Goal: Contribute content: Add original content to the website for others to see

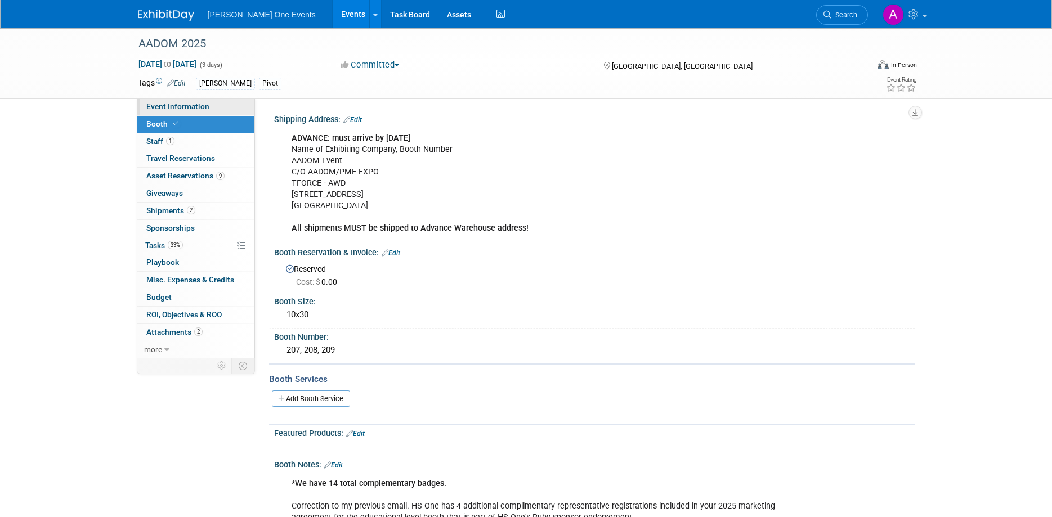
click at [164, 105] on span "Event Information" at bounding box center [177, 106] width 63 height 9
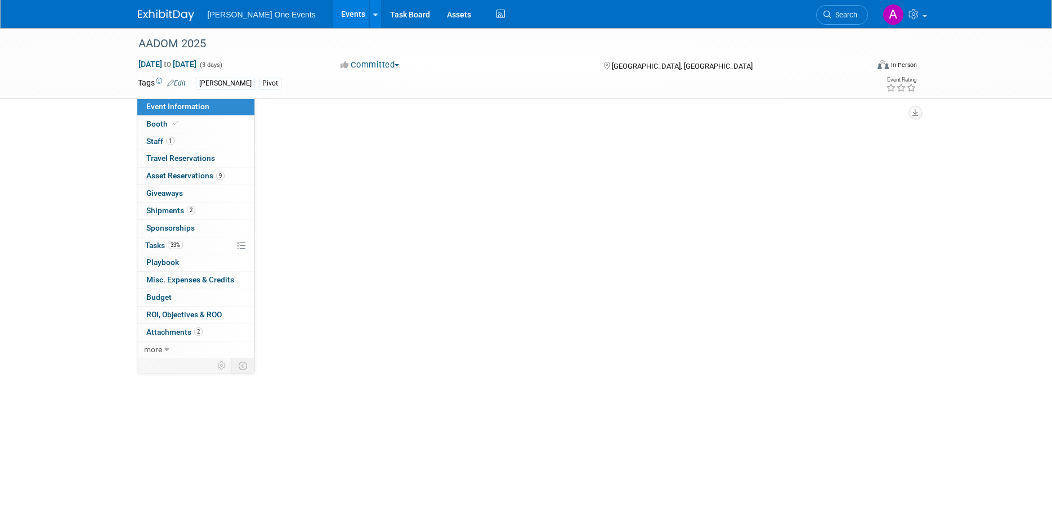
select select "HS1"
select select "Trade Show"
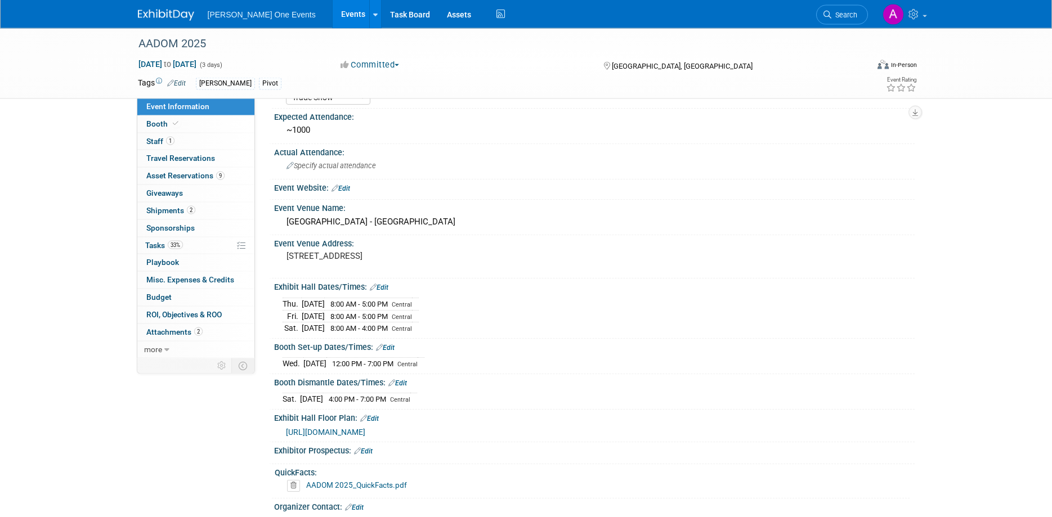
scroll to position [158, 0]
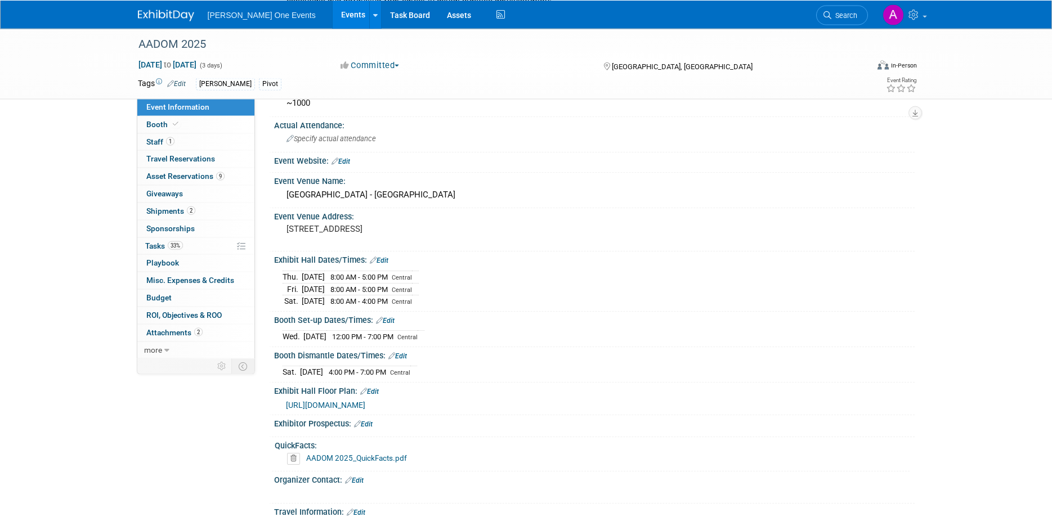
click at [338, 454] on link "AADOM 2025_QuickFacts.pdf" at bounding box center [356, 458] width 101 height 9
click at [164, 8] on link at bounding box center [173, 9] width 70 height 9
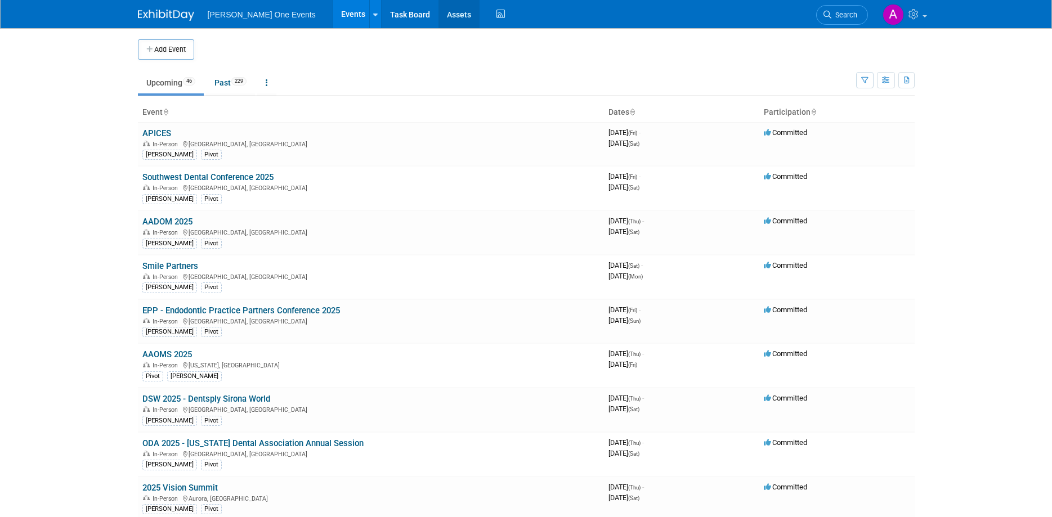
click at [455, 14] on link "Assets" at bounding box center [459, 14] width 41 height 28
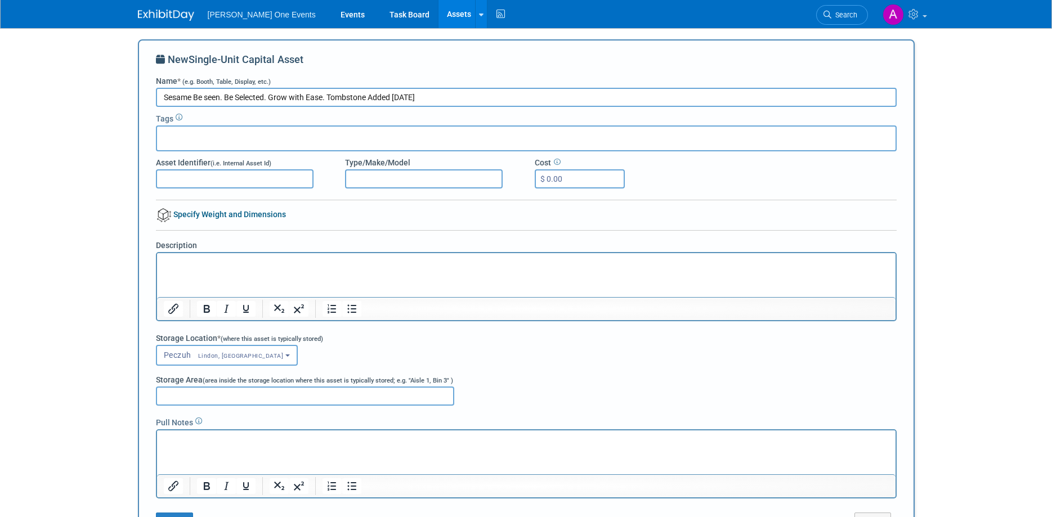
type input "Sesame Be seen. Be Selected. Grow with Ease. Tombstone Added [DATE]"
click at [186, 137] on input "text" at bounding box center [207, 136] width 90 height 11
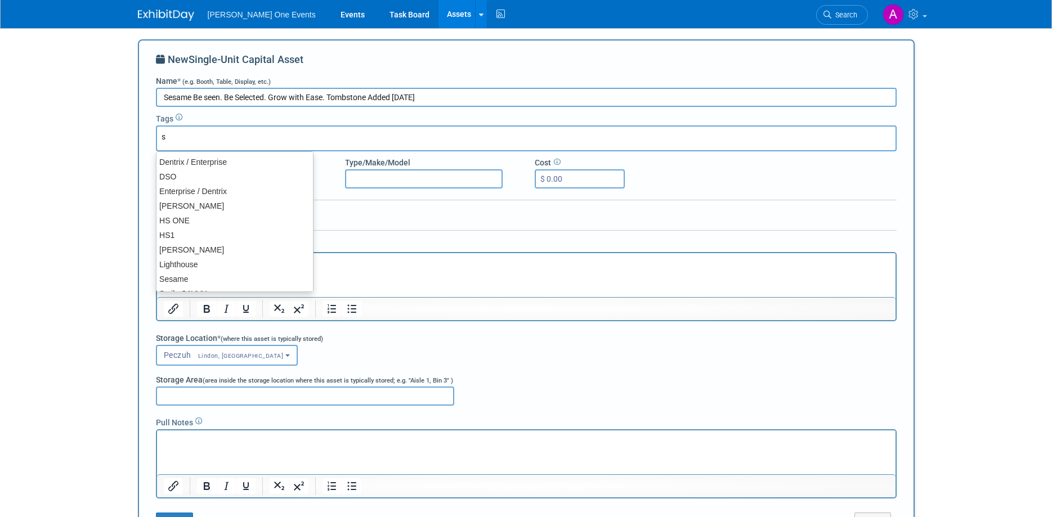
type input "se"
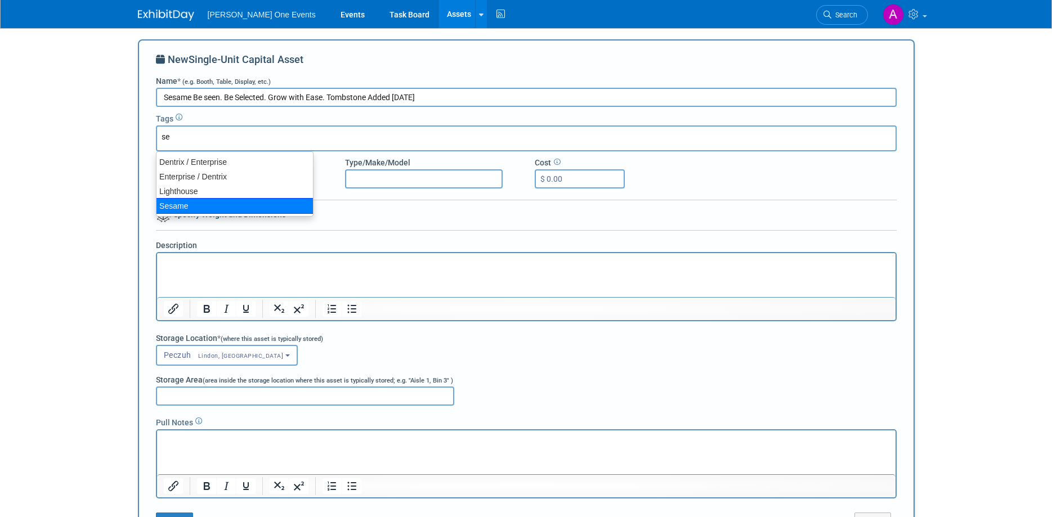
click at [186, 202] on div "Sesame" at bounding box center [235, 206] width 158 height 16
type input "Sesame"
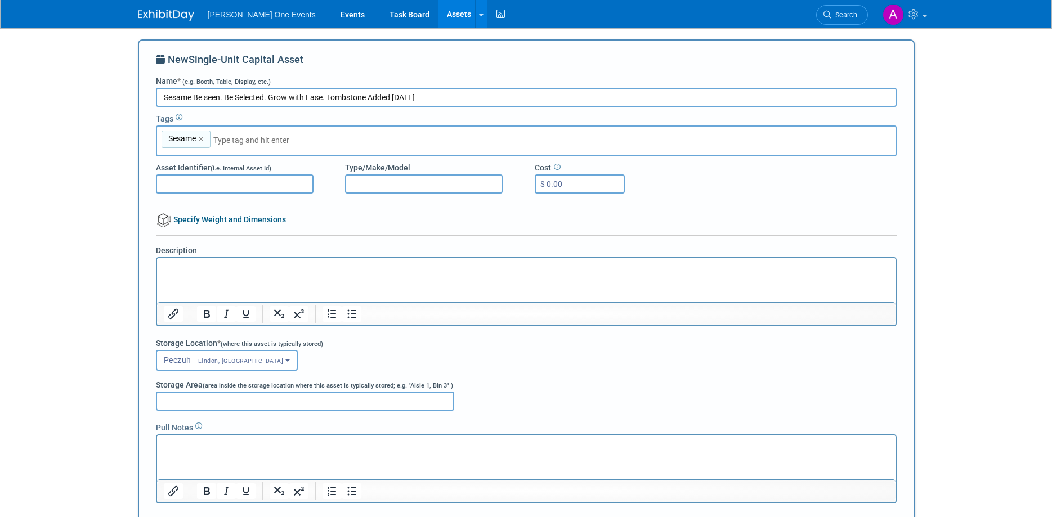
click at [184, 186] on input "Asset Identifier (i.e. Internal Asset Id)" at bounding box center [235, 183] width 158 height 19
type input "G0049"
drag, startPoint x: 370, startPoint y: 96, endPoint x: 161, endPoint y: 96, distance: 208.8
click at [161, 96] on input "Sesame Be seen. Be Selected. Grow with Ease. Tombstone Added August 2025" at bounding box center [526, 97] width 741 height 19
click at [231, 265] on p "Rich Text Area. Press ALT-0 for help." at bounding box center [526, 267] width 726 height 11
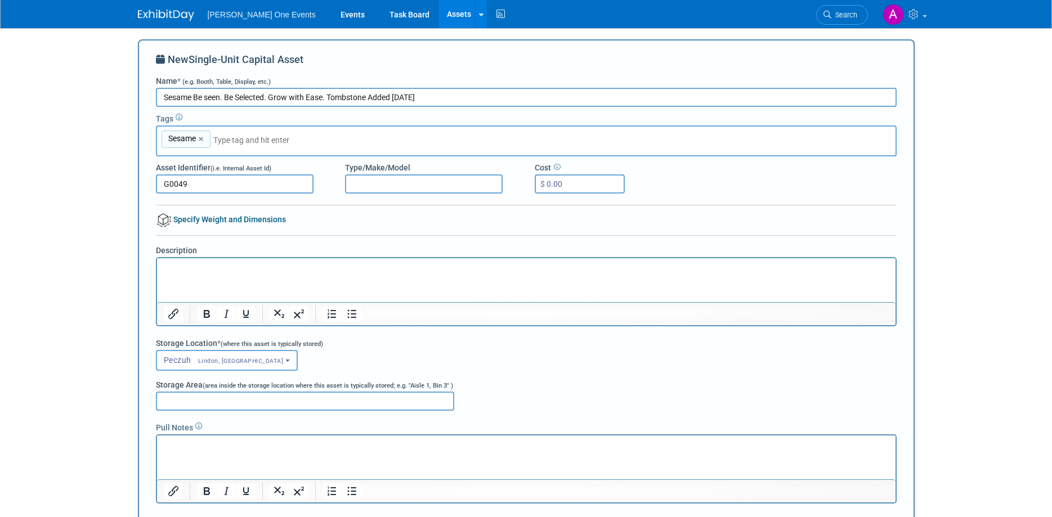
paste body "Rich Text Area. Press ALT-0 for help."
click at [193, 355] on button "Peczuh Lindon, UT" at bounding box center [227, 360] width 142 height 21
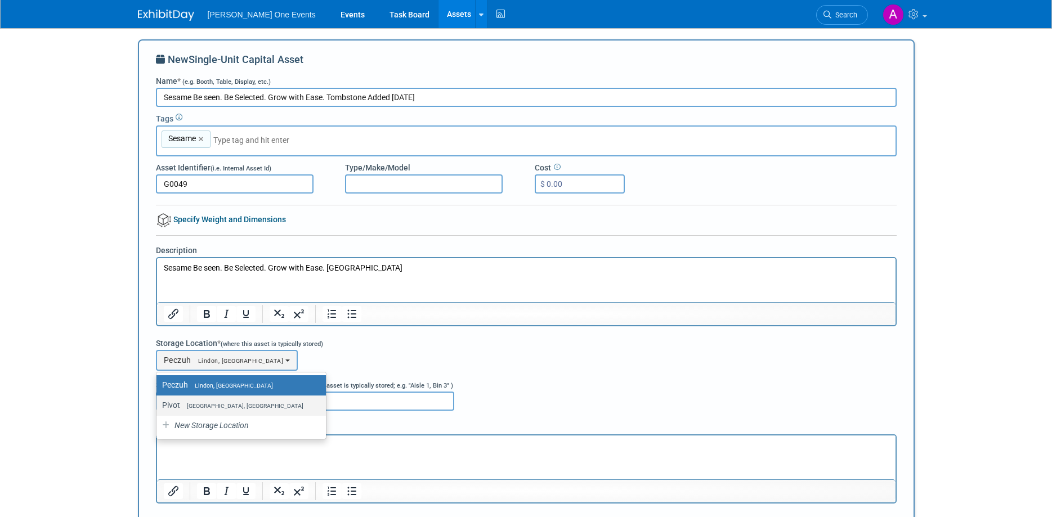
click at [192, 403] on span "[GEOGRAPHIC_DATA], [GEOGRAPHIC_DATA]" at bounding box center [241, 405] width 123 height 7
click at [158, 403] on input "Pivot West Haven, UT" at bounding box center [154, 405] width 7 height 7
select select "11222958"
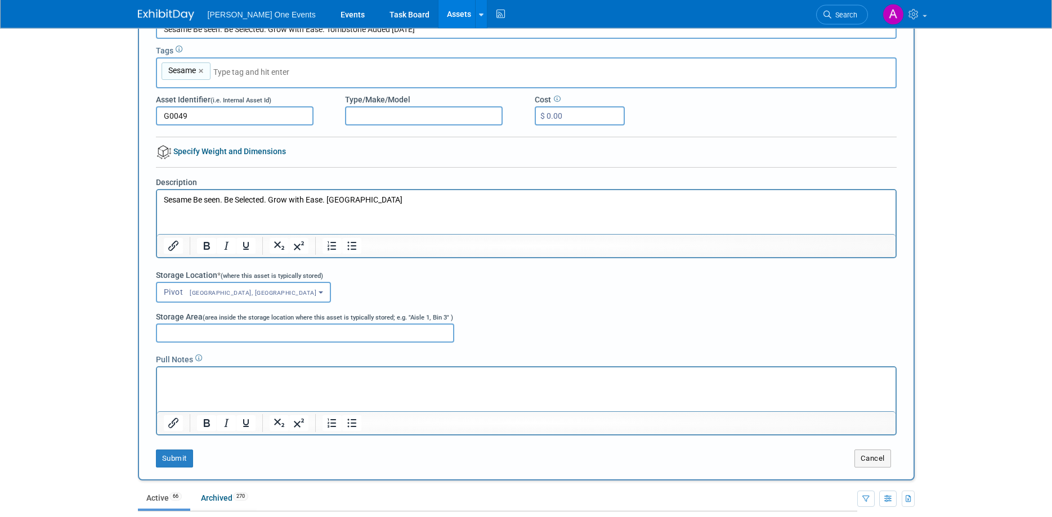
scroll to position [72, 0]
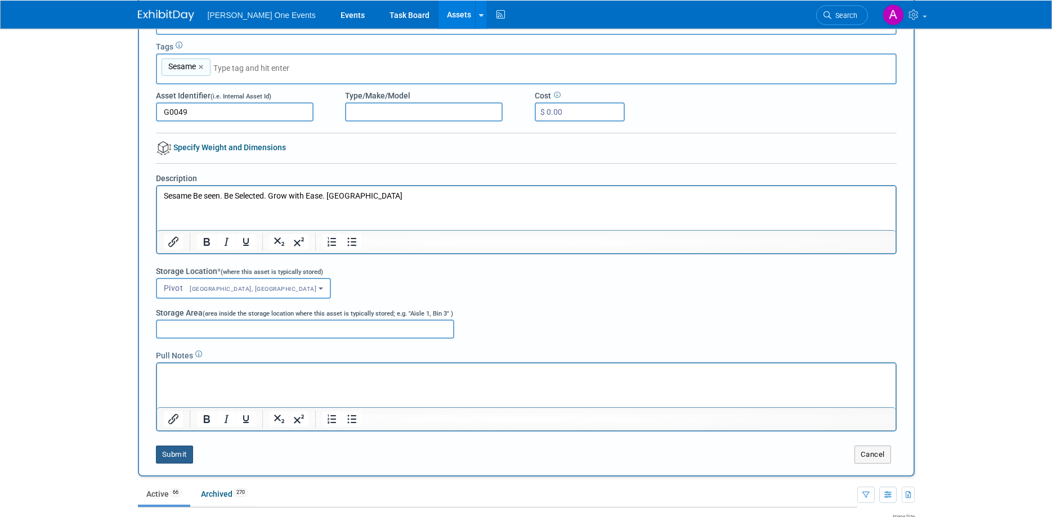
click at [173, 457] on button "Submit" at bounding box center [174, 455] width 37 height 18
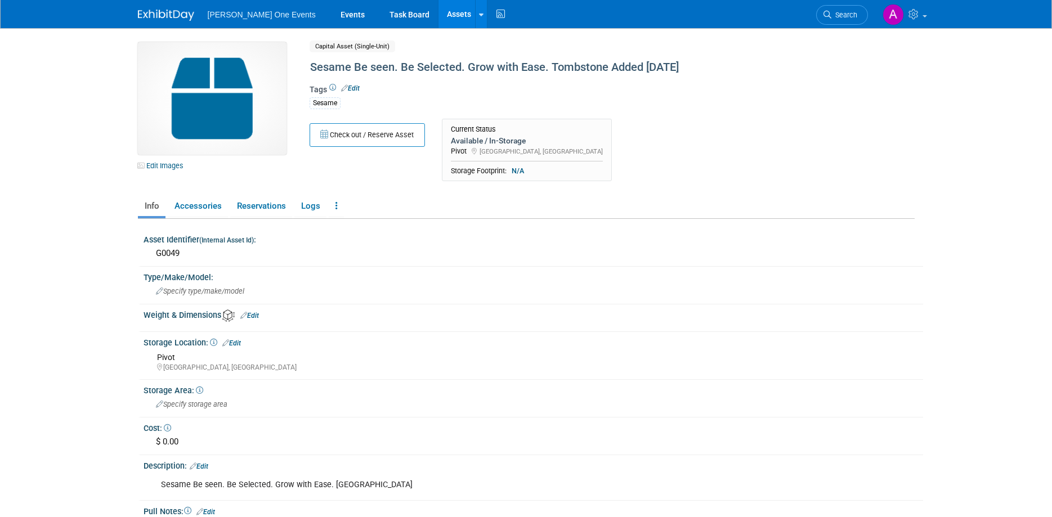
click at [190, 118] on img at bounding box center [212, 98] width 149 height 113
click at [170, 164] on link "Edit Images" at bounding box center [163, 166] width 50 height 14
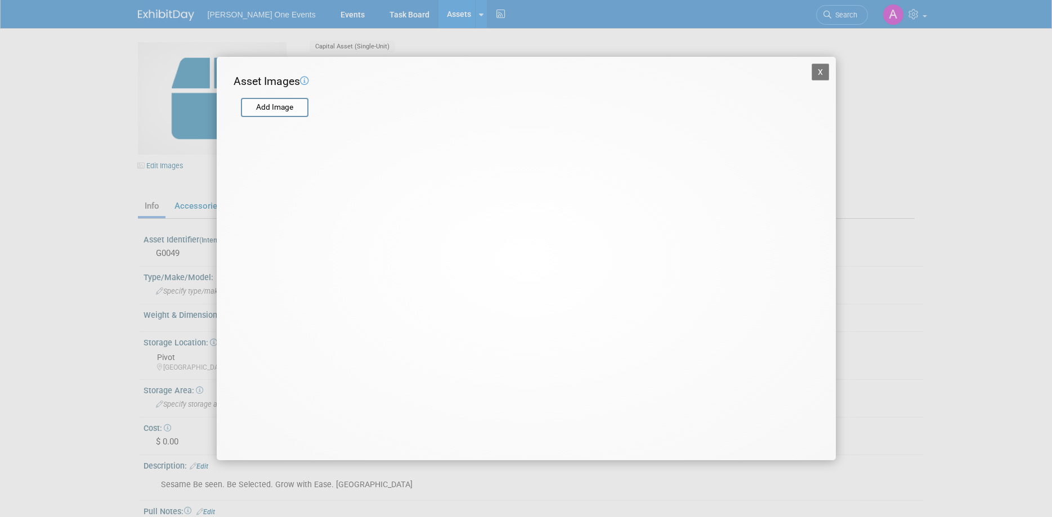
click at [274, 97] on form "Add Image" at bounding box center [519, 102] width 571 height 25
click at [269, 107] on input "file" at bounding box center [240, 107] width 134 height 17
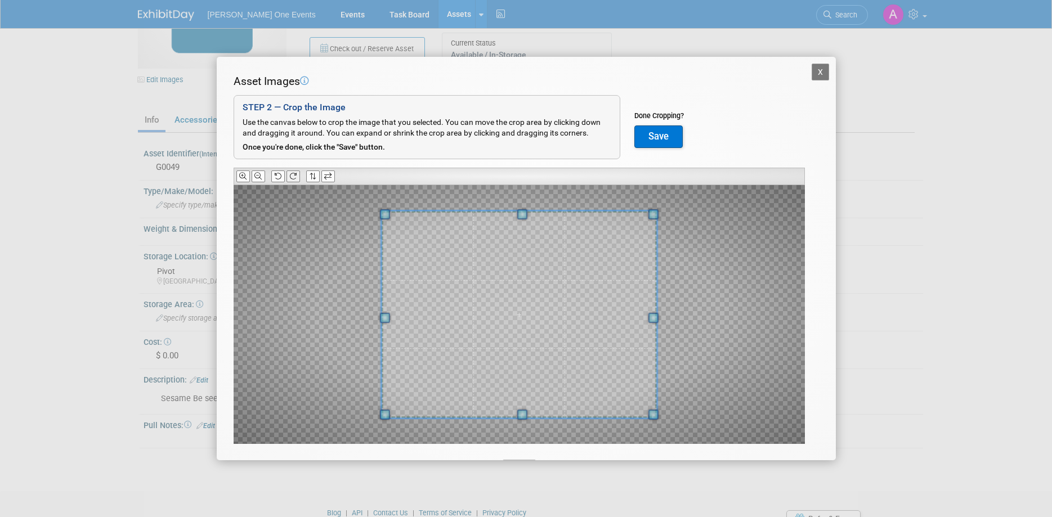
click at [292, 175] on icon at bounding box center [292, 176] width 7 height 7
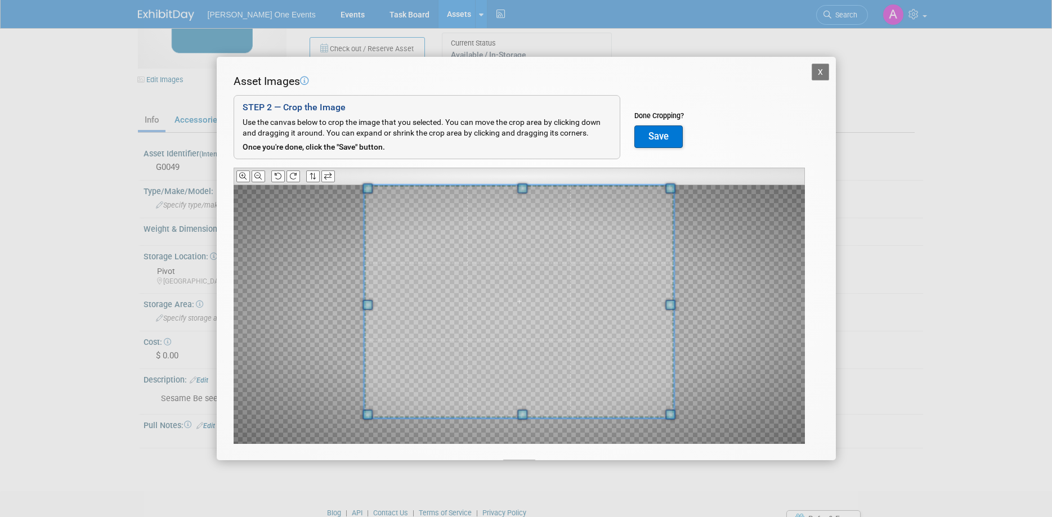
click at [531, 180] on div "Asset Images Add Image STEP 2 — Crop the Image Use the canvas below to crop the…" at bounding box center [526, 277] width 585 height 406
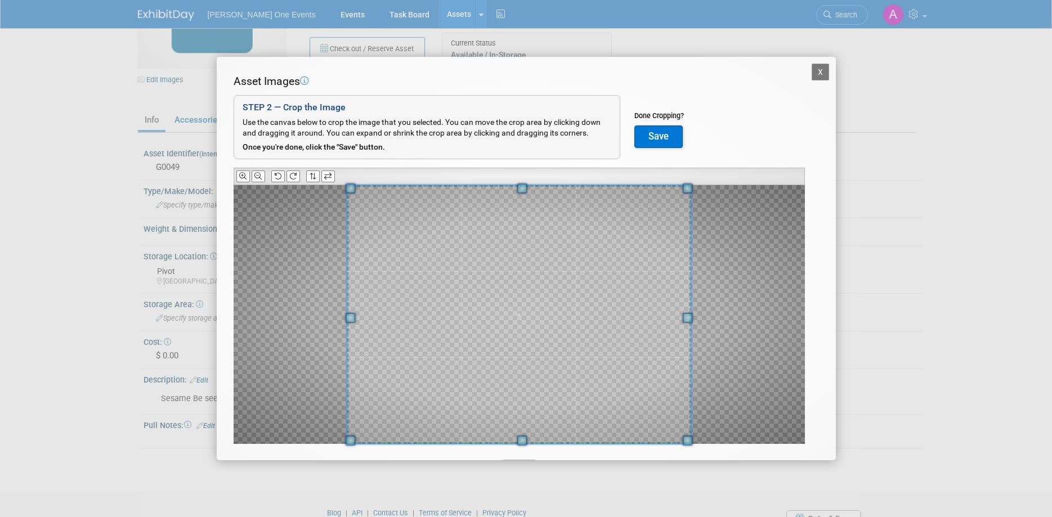
click at [529, 444] on div at bounding box center [519, 314] width 344 height 259
click at [664, 137] on button "Save" at bounding box center [658, 137] width 48 height 23
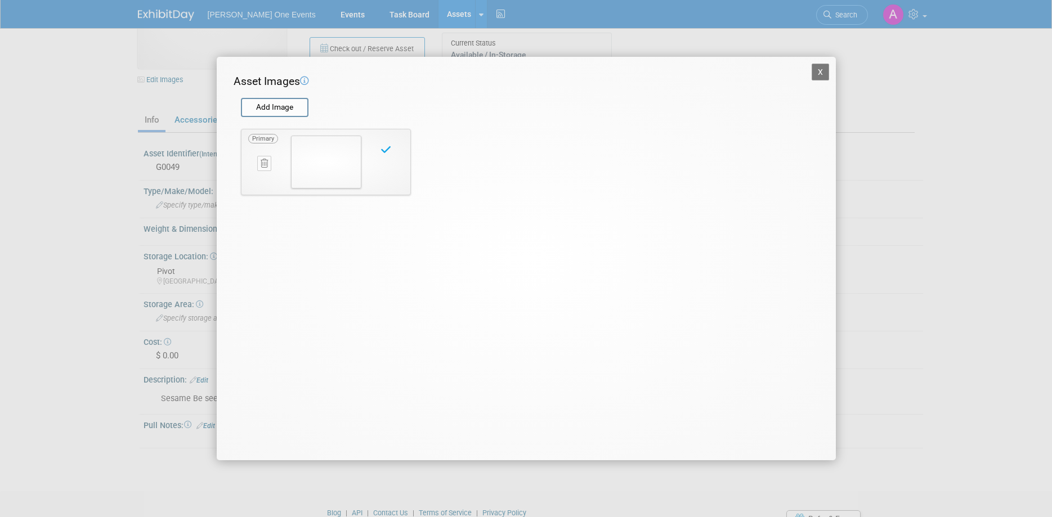
click at [815, 68] on button "X" at bounding box center [821, 72] width 18 height 17
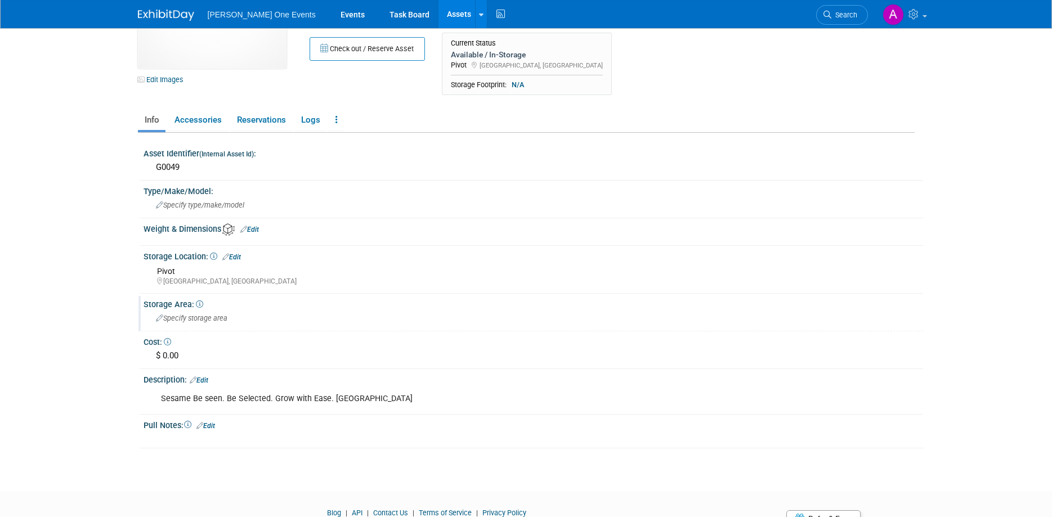
scroll to position [0, 0]
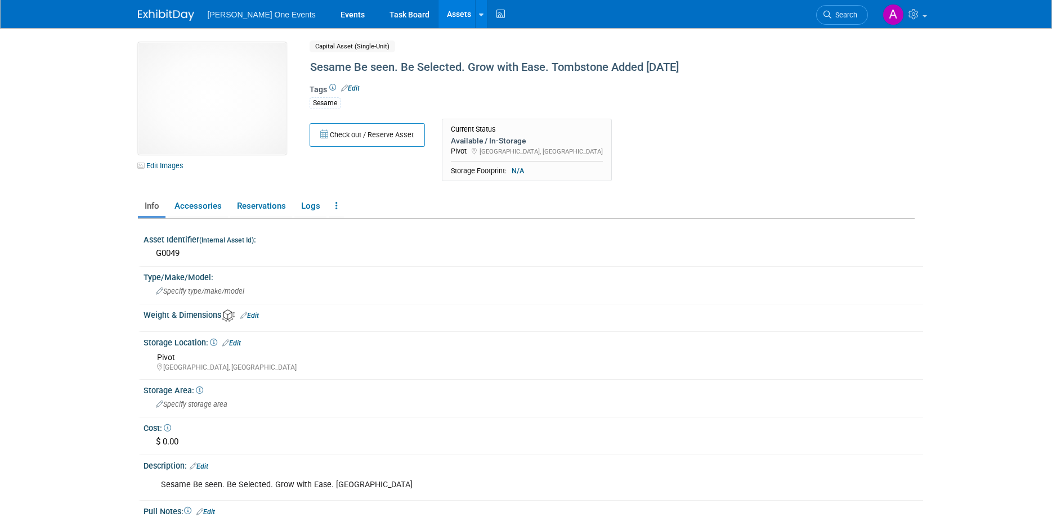
click at [439, 16] on link "Assets" at bounding box center [459, 14] width 41 height 28
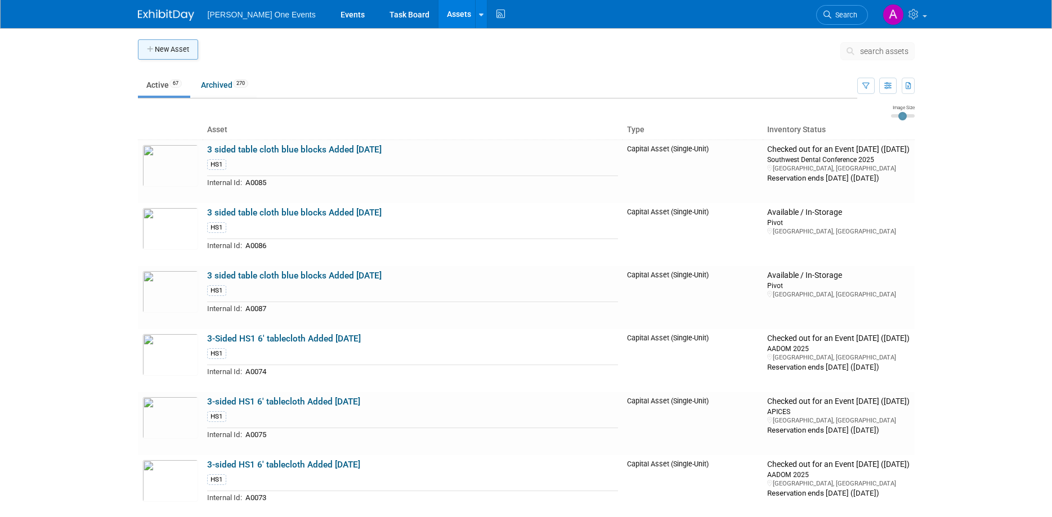
click at [172, 48] on button "New Asset" at bounding box center [168, 49] width 60 height 20
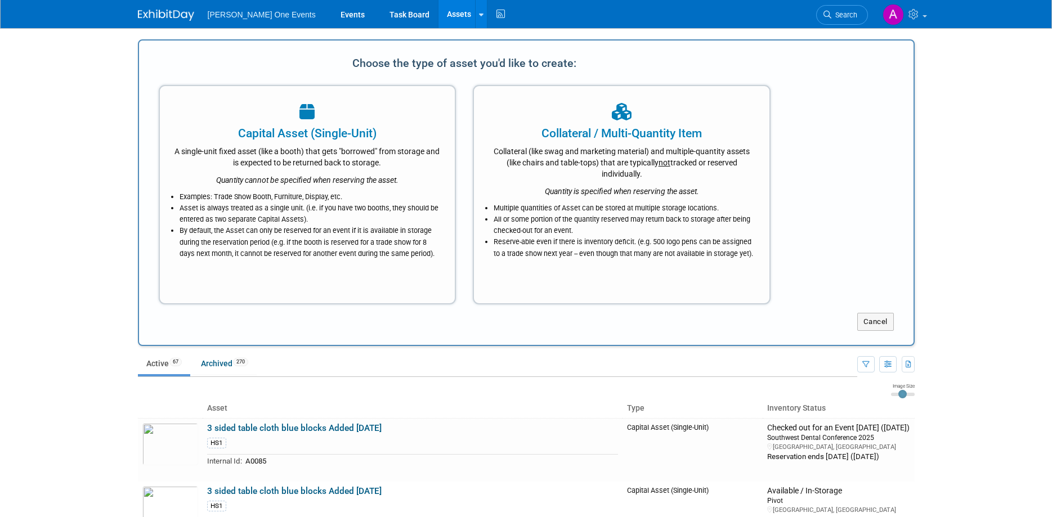
click at [307, 191] on li "Examples: Trade Show Booth, Furniture, Display, etc." at bounding box center [311, 196] width 262 height 11
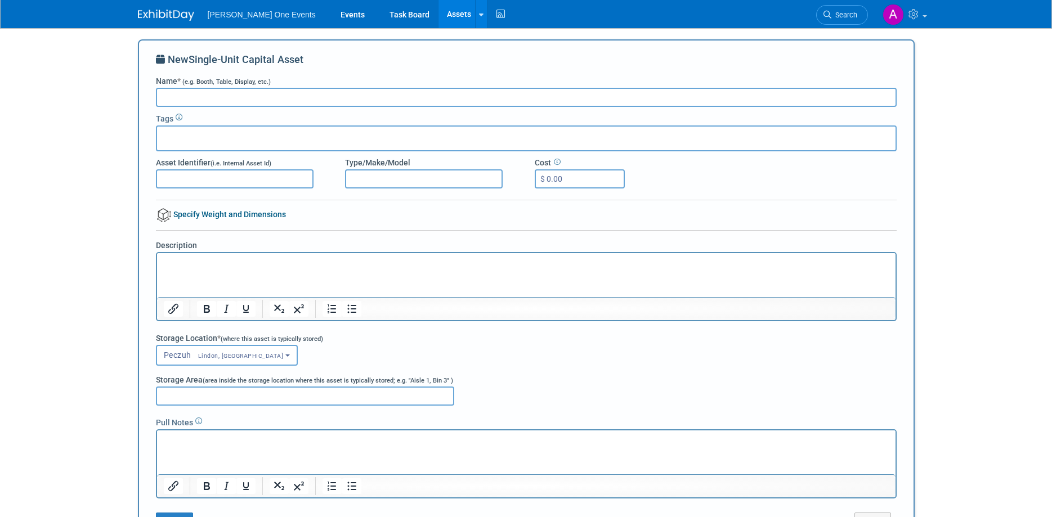
click at [184, 92] on input "Name * (e.g. Booth, Table, Display, etc.)" at bounding box center [526, 97] width 741 height 19
click at [220, 94] on input "Sesame Be Seen Be selected." at bounding box center [526, 97] width 741 height 19
type input "Sesame Be Seen. Be selected. Grow with Ease. 10 foot added [DATE]"
click at [202, 144] on div at bounding box center [526, 139] width 741 height 26
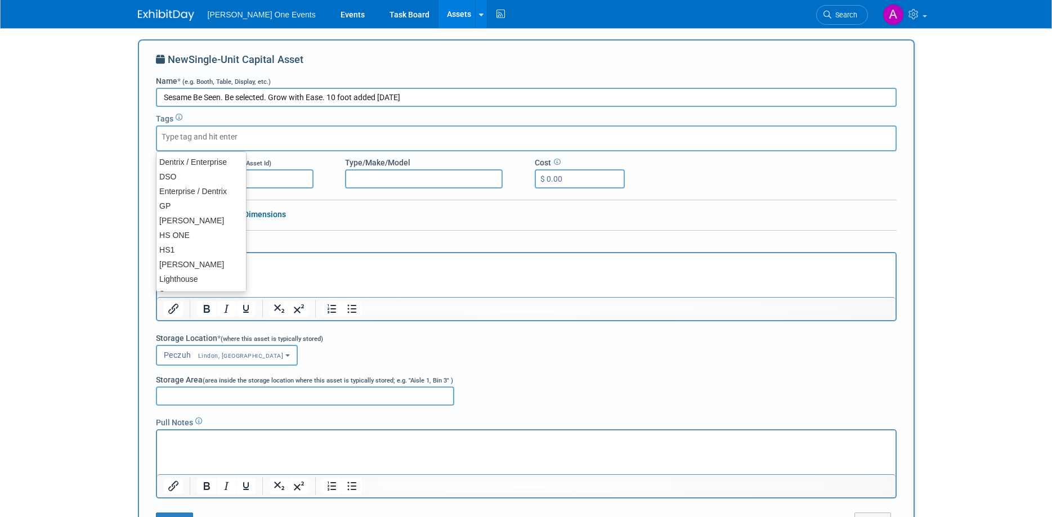
type input "s"
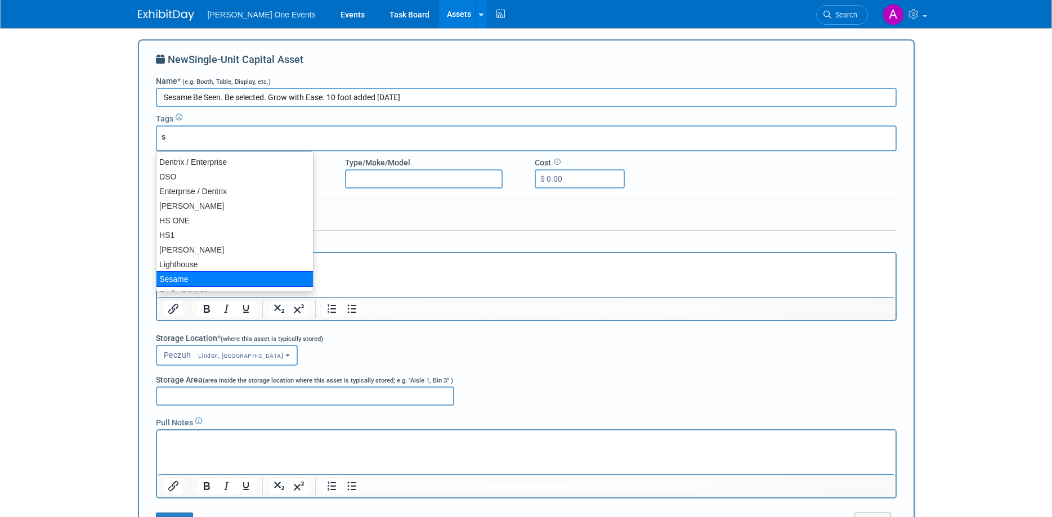
click at [178, 274] on div "Sesame" at bounding box center [235, 279] width 158 height 16
type input "Sesame"
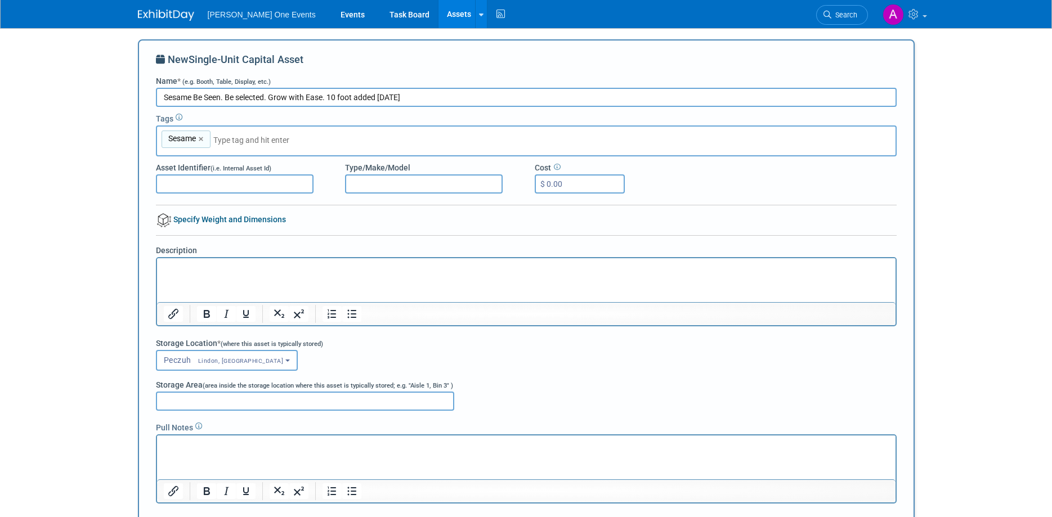
click at [185, 176] on input "Asset Identifier (i.e. Internal Asset Id)" at bounding box center [235, 183] width 158 height 19
type input "G0050"
drag, startPoint x: 353, startPoint y: 97, endPoint x: 159, endPoint y: 100, distance: 194.2
click at [159, 100] on input "Sesame Be Seen. Be selected. Grow with Ease. 10 foot added [DATE]" at bounding box center [526, 97] width 741 height 19
click at [199, 274] on html at bounding box center [525, 266] width 739 height 16
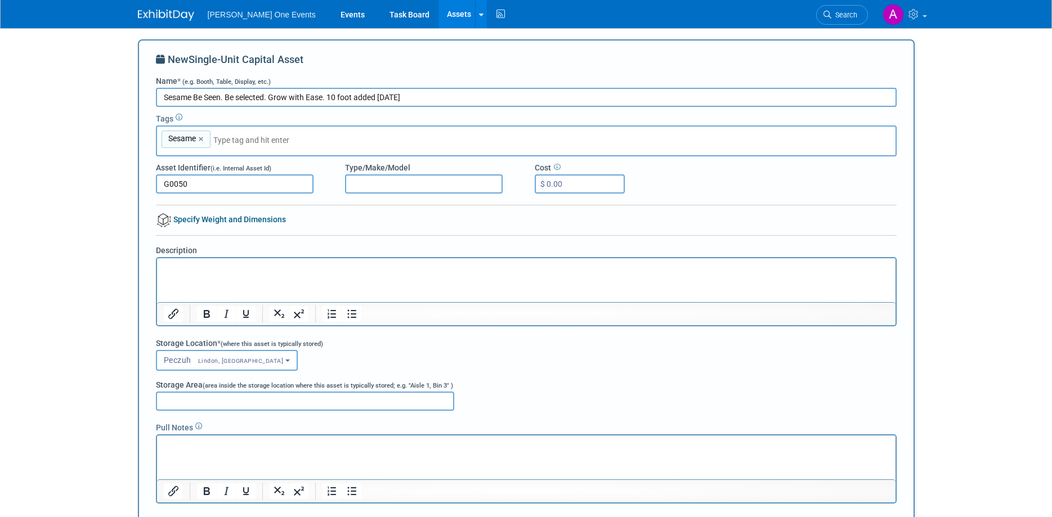
paste body "Rich Text Area. Press ALT-0 for help."
drag, startPoint x: 414, startPoint y: 258, endPoint x: 408, endPoint y: 273, distance: 16.6
click at [408, 273] on p "Sesame Be Seen. Be selected. Grow with Ease. 10 foot" at bounding box center [526, 267] width 726 height 11
click at [213, 350] on button "Peczuh Lindon, UT" at bounding box center [227, 360] width 142 height 21
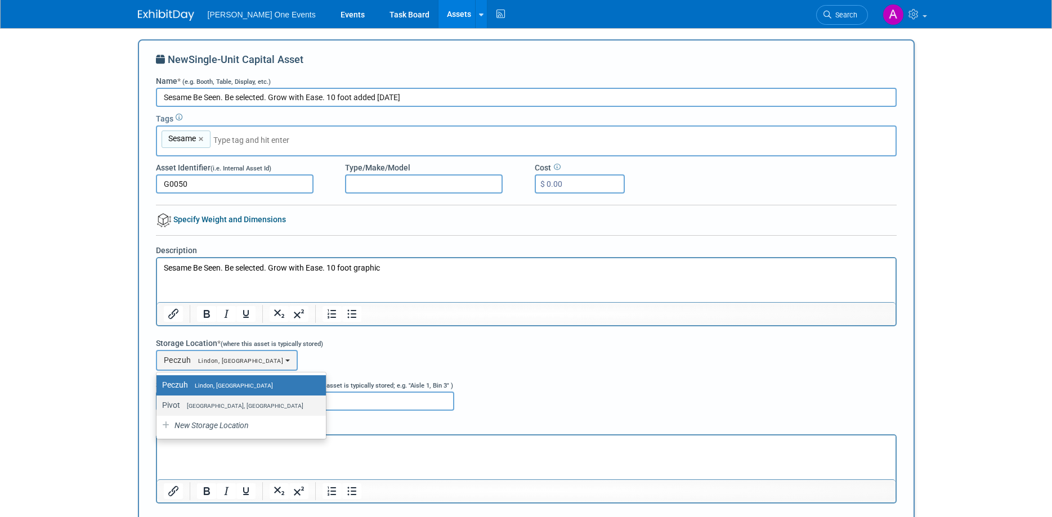
click at [211, 401] on label "Pivot West Haven, UT" at bounding box center [238, 405] width 153 height 15
click at [158, 402] on input "Pivot West Haven, UT" at bounding box center [154, 405] width 7 height 7
select select "11222958"
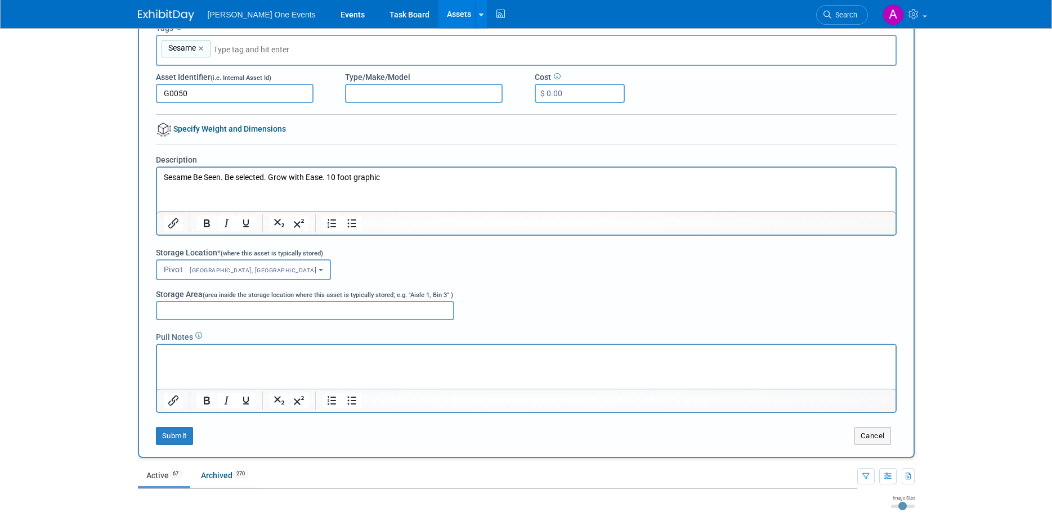
scroll to position [129, 0]
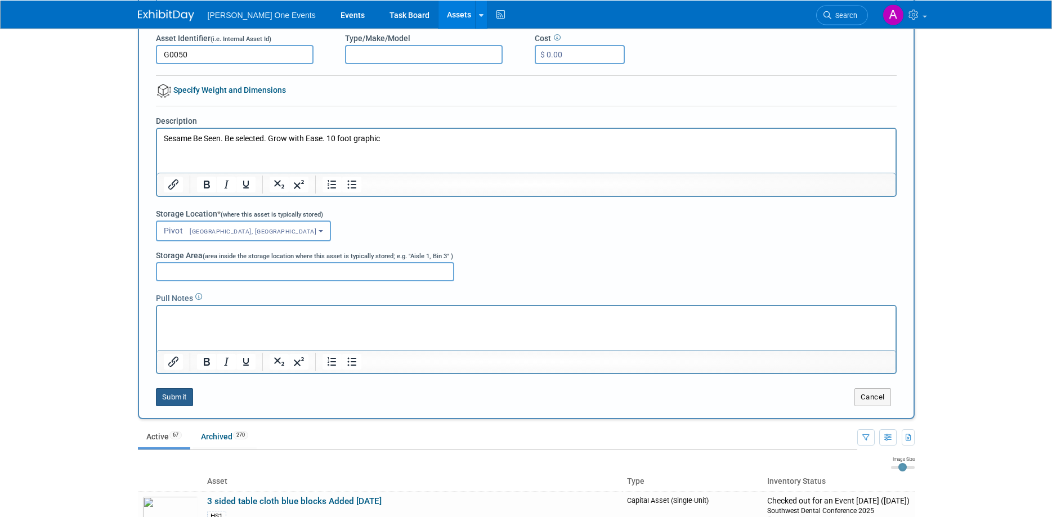
click at [169, 399] on button "Submit" at bounding box center [174, 397] width 37 height 18
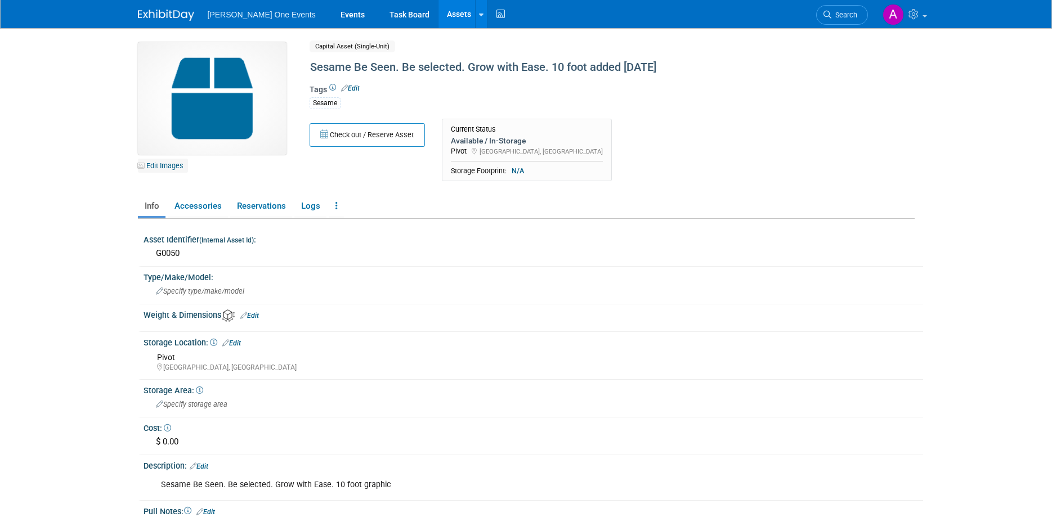
click at [161, 162] on link "Edit Images" at bounding box center [163, 166] width 50 height 14
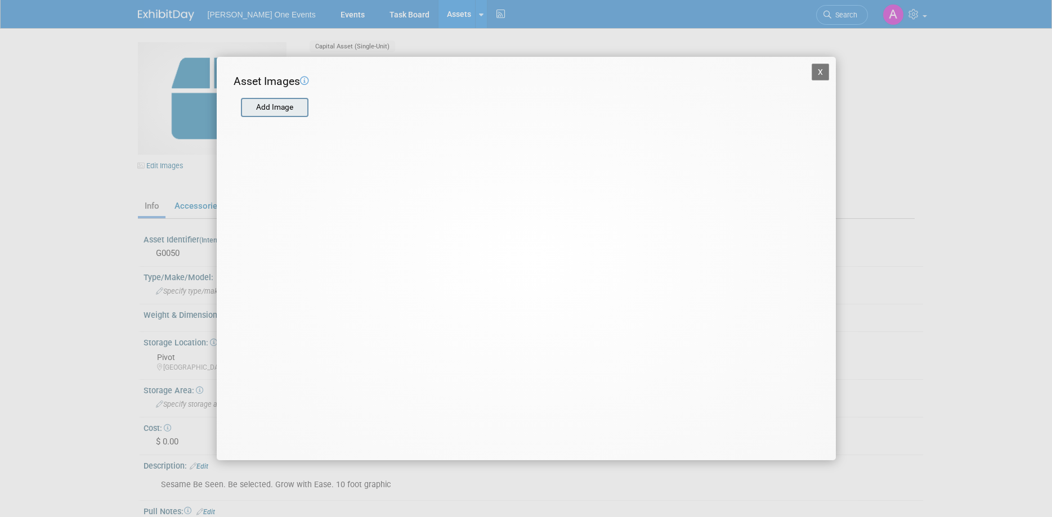
click at [262, 109] on input "file" at bounding box center [240, 107] width 134 height 17
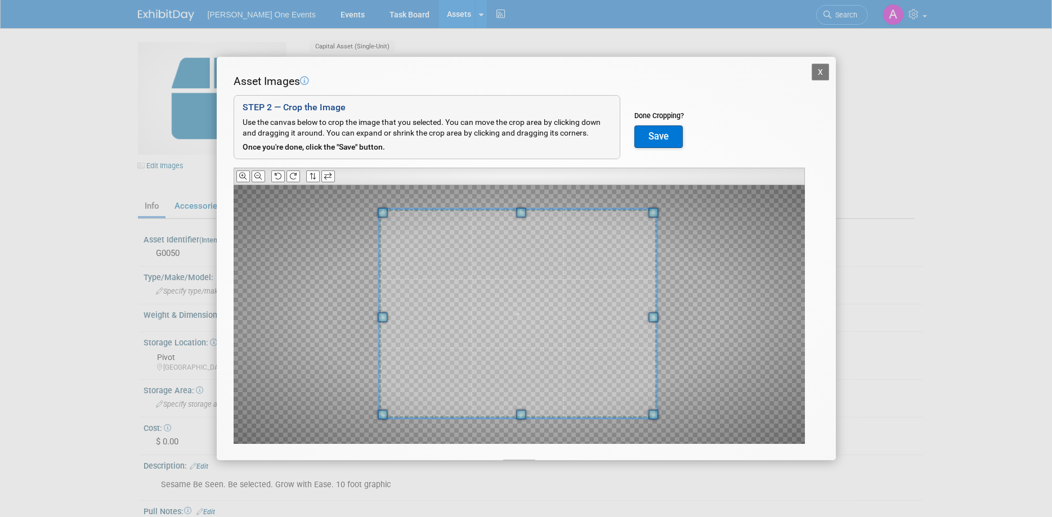
click at [368, 213] on div at bounding box center [519, 314] width 571 height 259
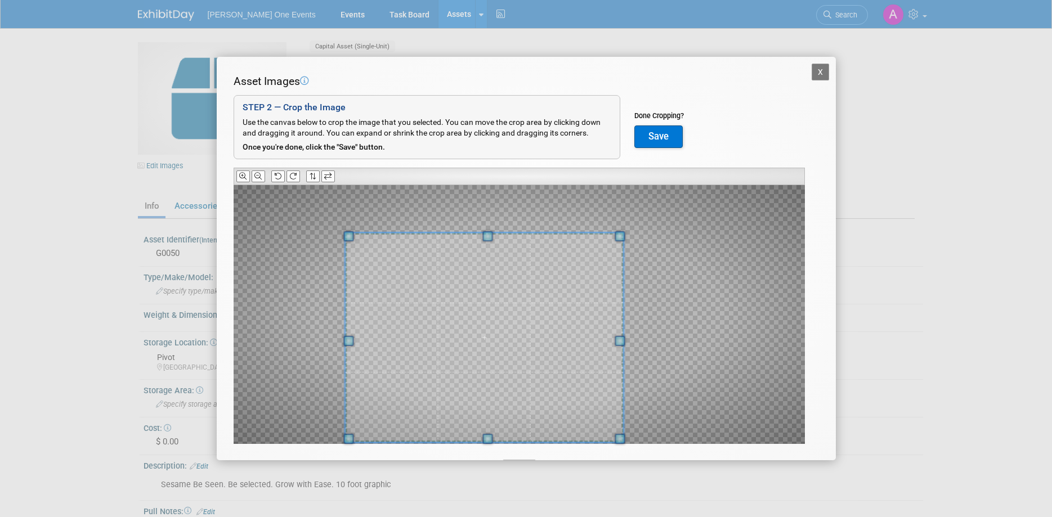
click at [400, 356] on span at bounding box center [484, 337] width 279 height 209
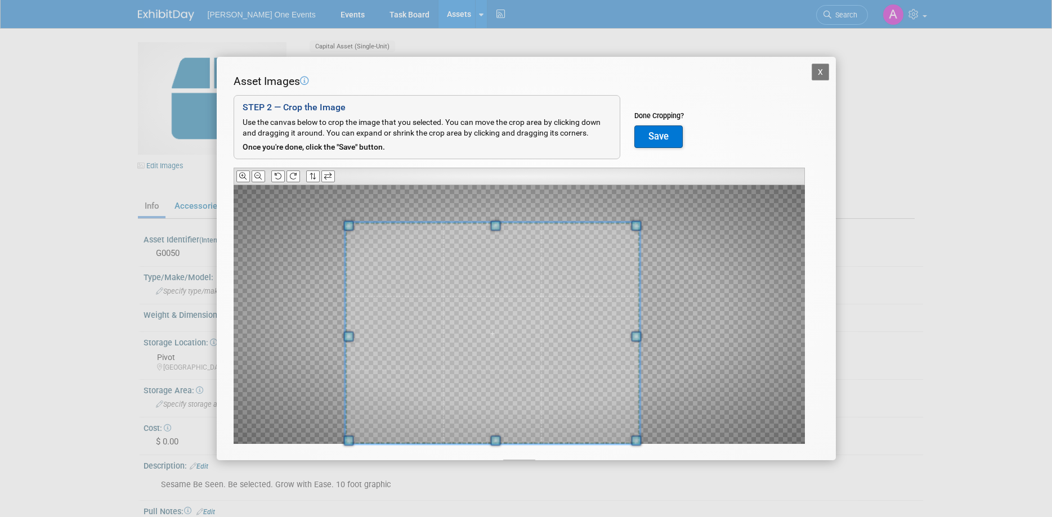
click at [933, 399] on div "X Asset Images Add Image STEP 2 — Crop the Image Use the canvas below to crop t…" at bounding box center [526, 258] width 1052 height 517
click at [578, 392] on span at bounding box center [498, 333] width 295 height 222
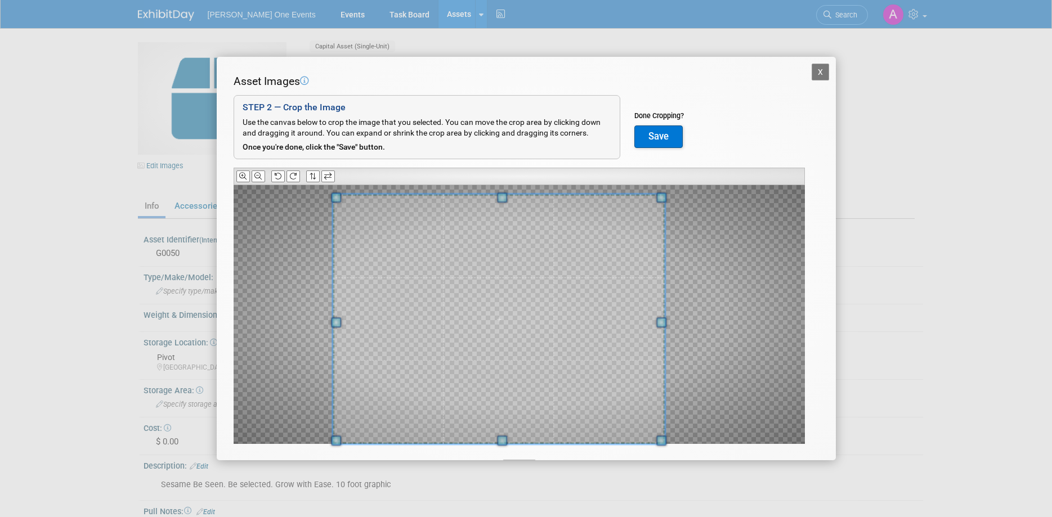
click at [504, 198] on span at bounding box center [502, 198] width 10 height 10
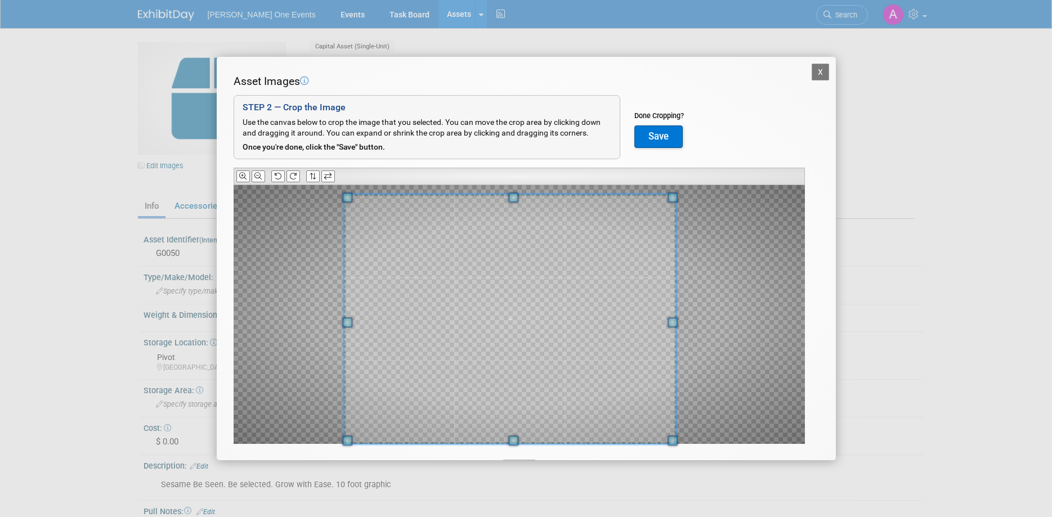
click at [533, 274] on span at bounding box center [510, 319] width 332 height 250
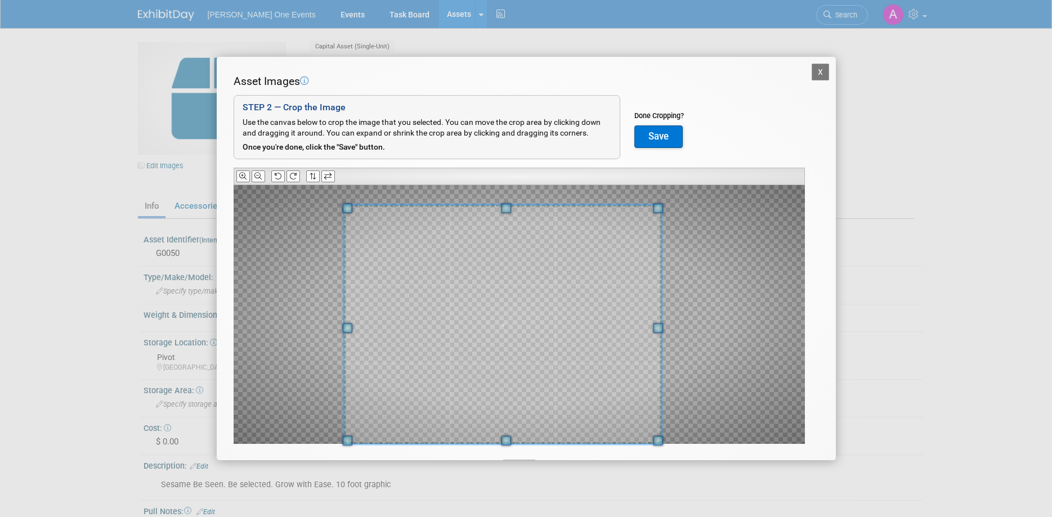
click at [664, 210] on div at bounding box center [519, 314] width 571 height 259
click at [599, 263] on span at bounding box center [503, 324] width 318 height 239
click at [663, 136] on button "Save" at bounding box center [658, 137] width 48 height 23
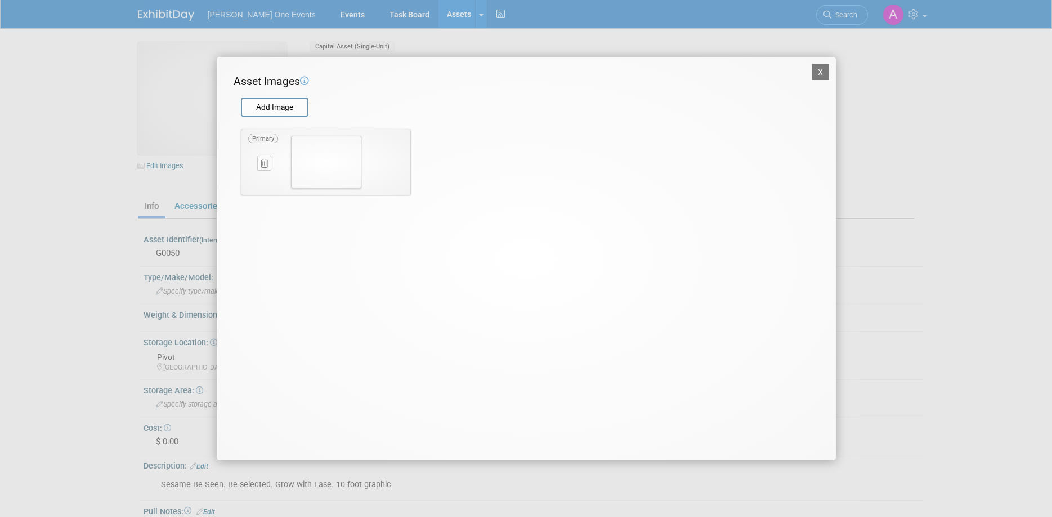
click at [817, 70] on button "X" at bounding box center [821, 72] width 18 height 17
